Goal: Understand process/instructions

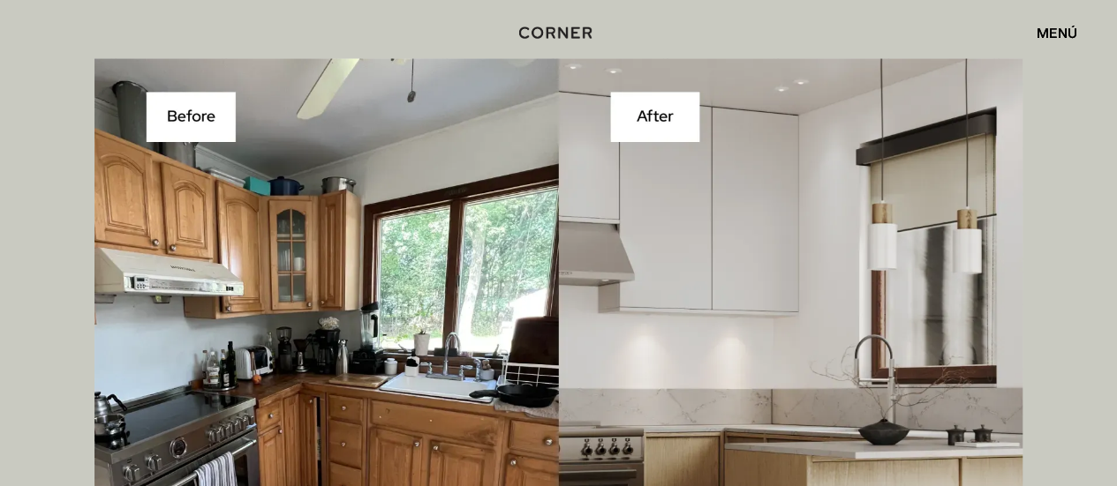
scroll to position [4591, 0]
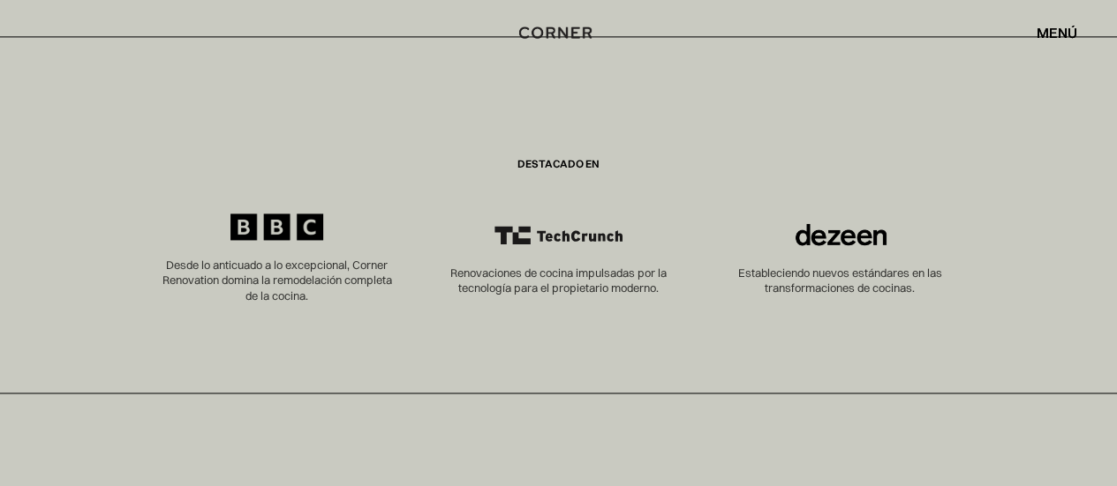
click at [1061, 23] on div "menú cerca" at bounding box center [1048, 33] width 58 height 30
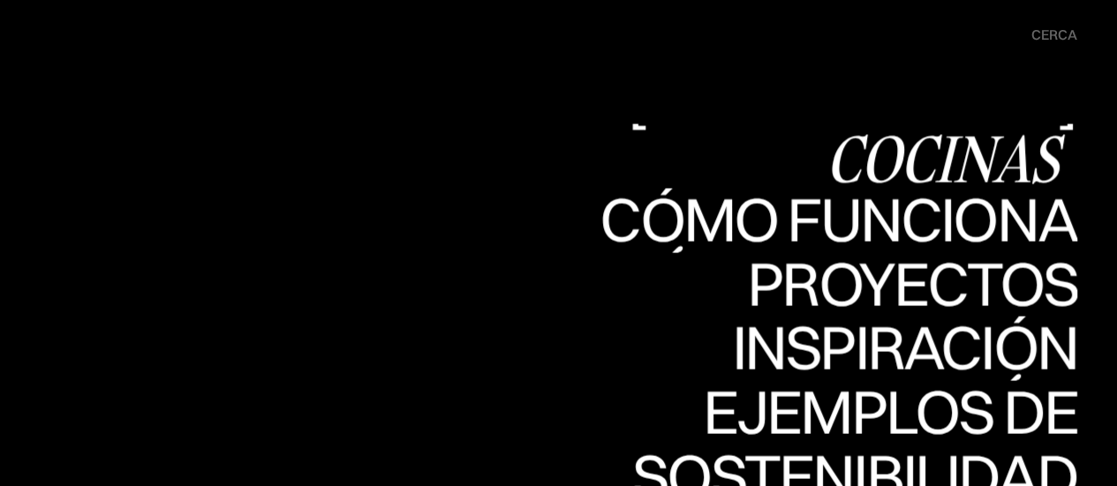
scroll to position [4856, 0]
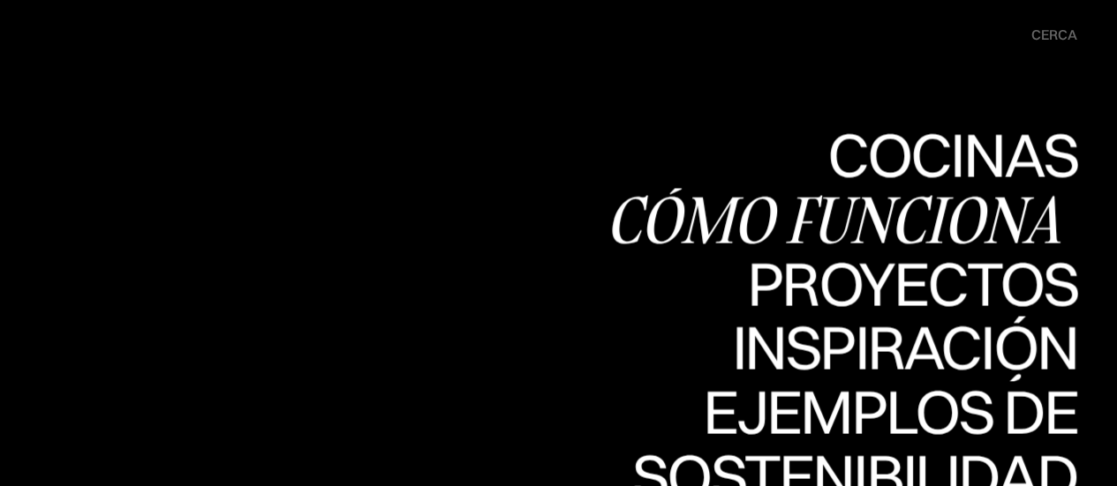
click at [0, 0] on font "Cómo funciona" at bounding box center [0, 0] width 0 height 0
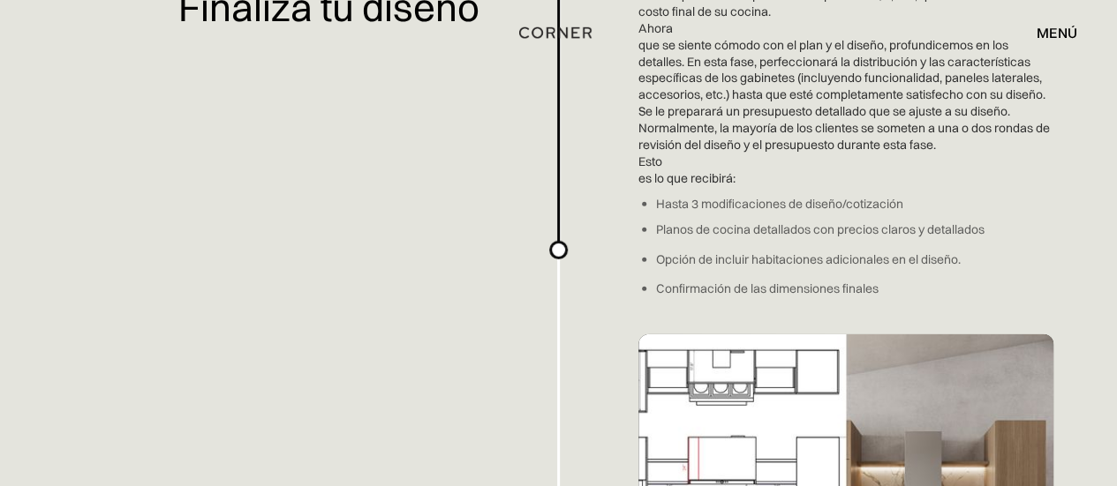
scroll to position [2560, 0]
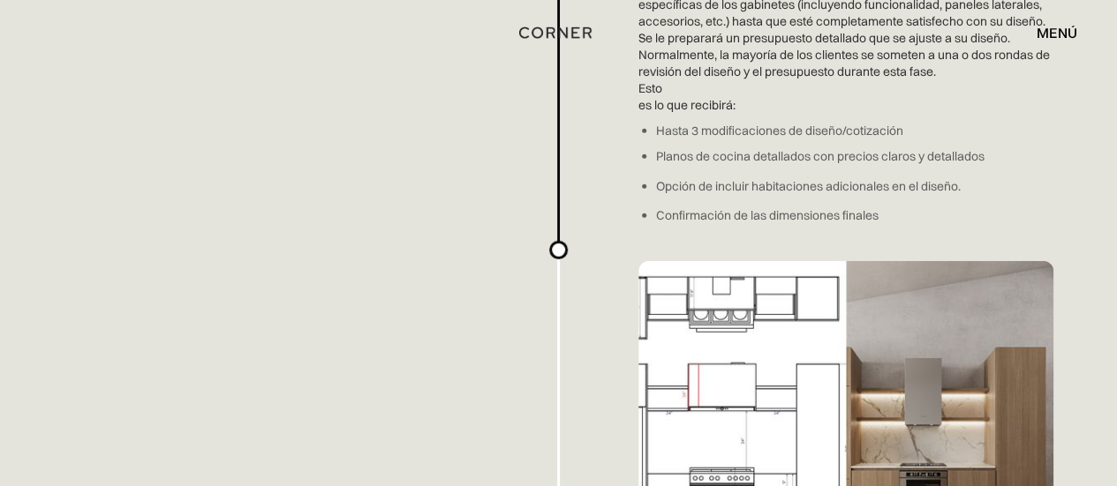
drag, startPoint x: 863, startPoint y: 2, endPoint x: 632, endPoint y: 407, distance: 466.1
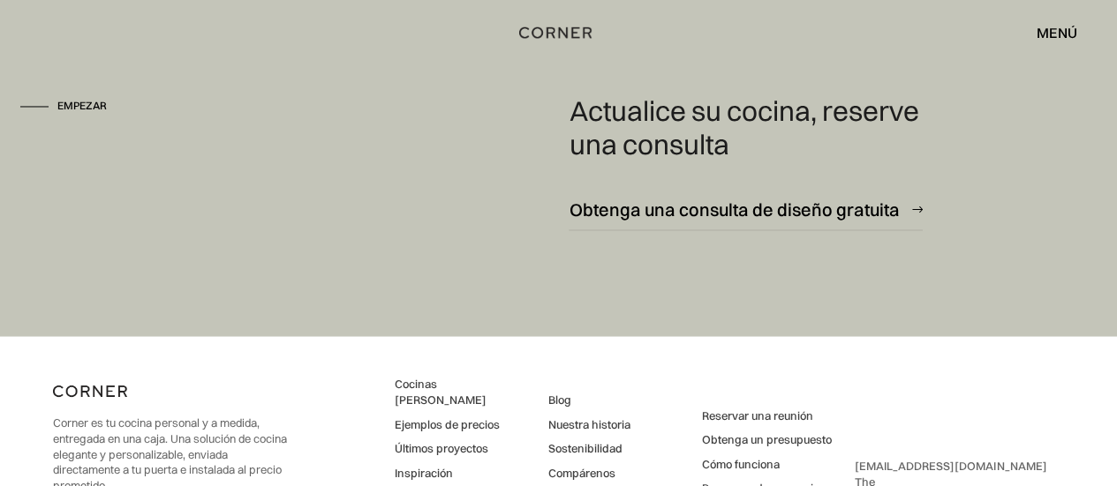
scroll to position [4856, 0]
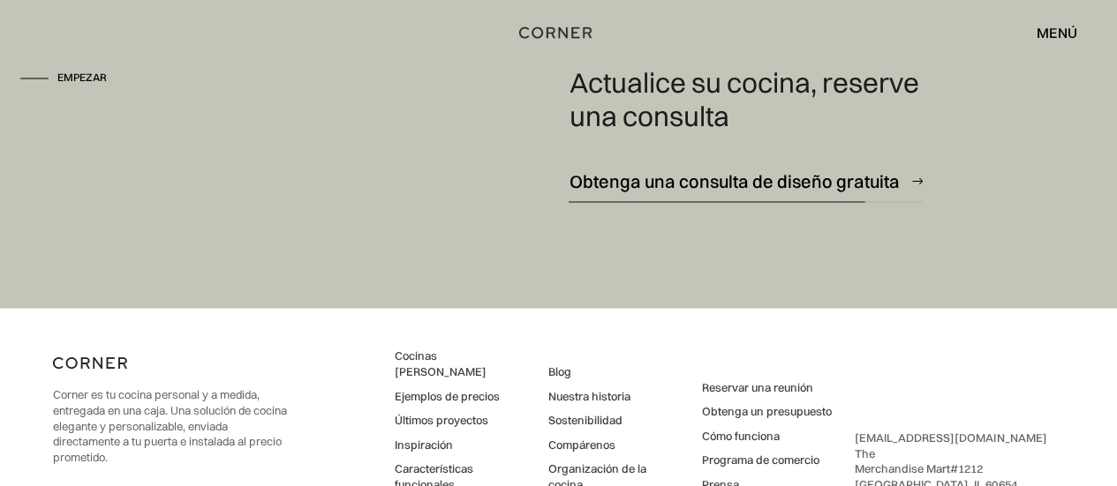
click at [874, 173] on font "Obtenga una consulta de diseño gratuita" at bounding box center [734, 181] width 330 height 22
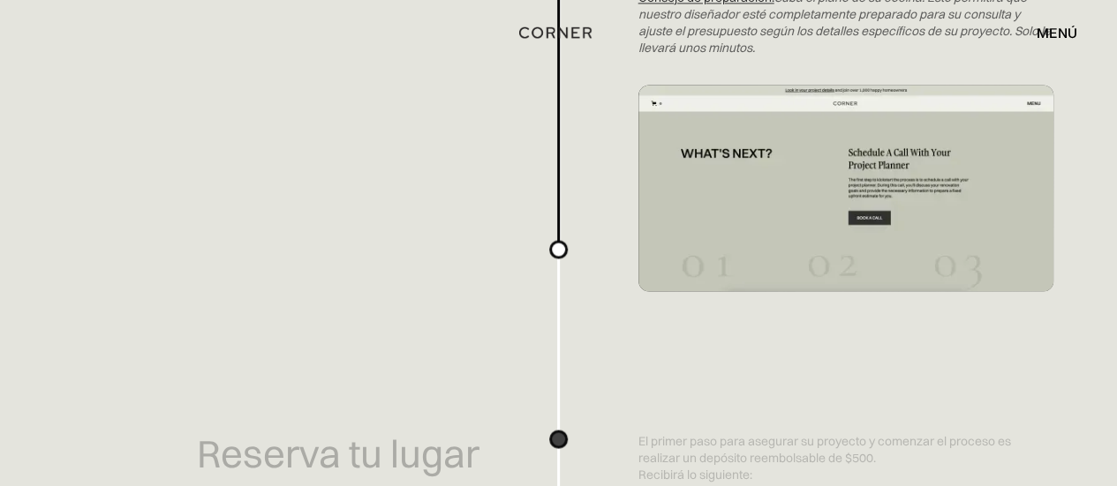
scroll to position [971, 0]
